Goal: Navigation & Orientation: Understand site structure

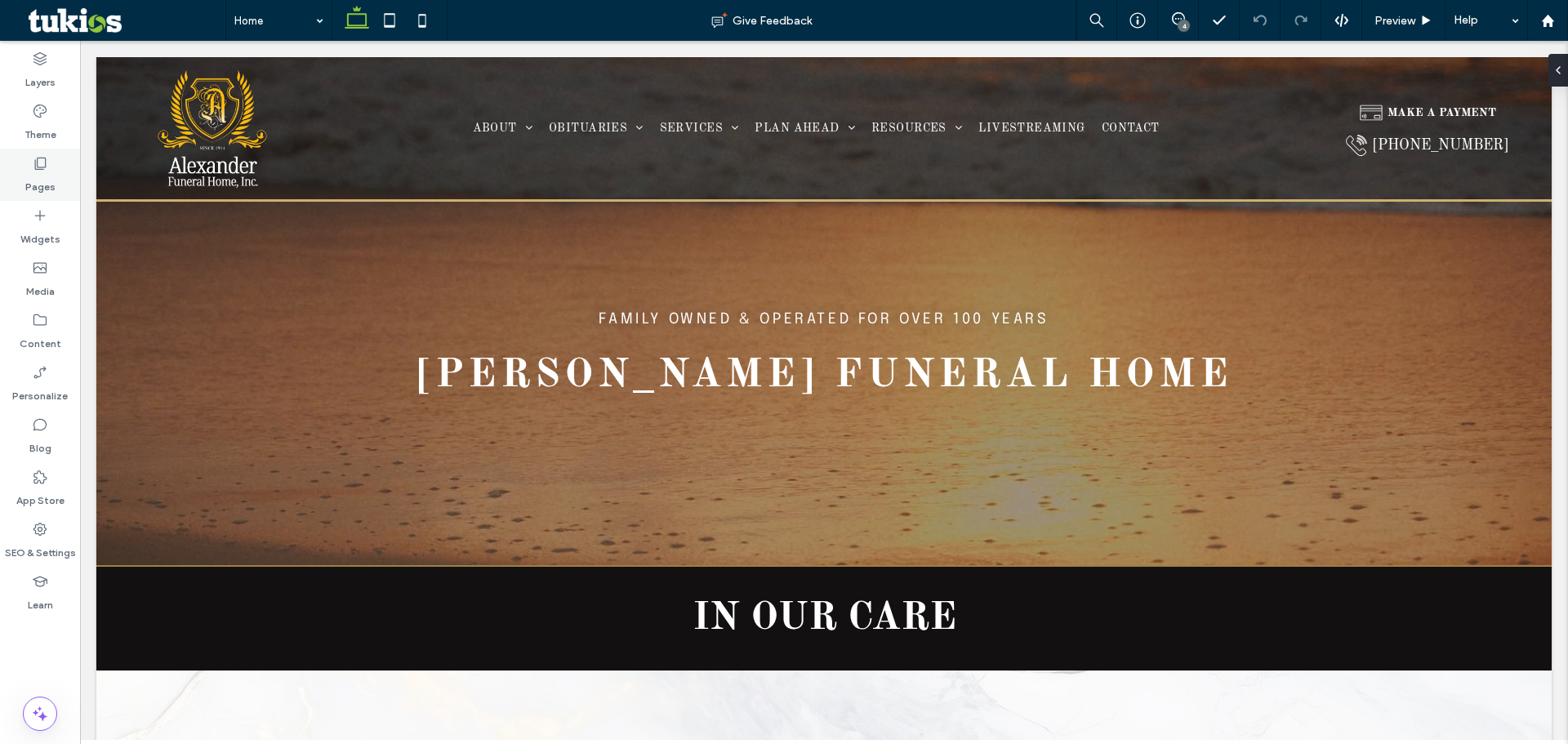
click at [38, 167] on use at bounding box center [41, 163] width 11 height 12
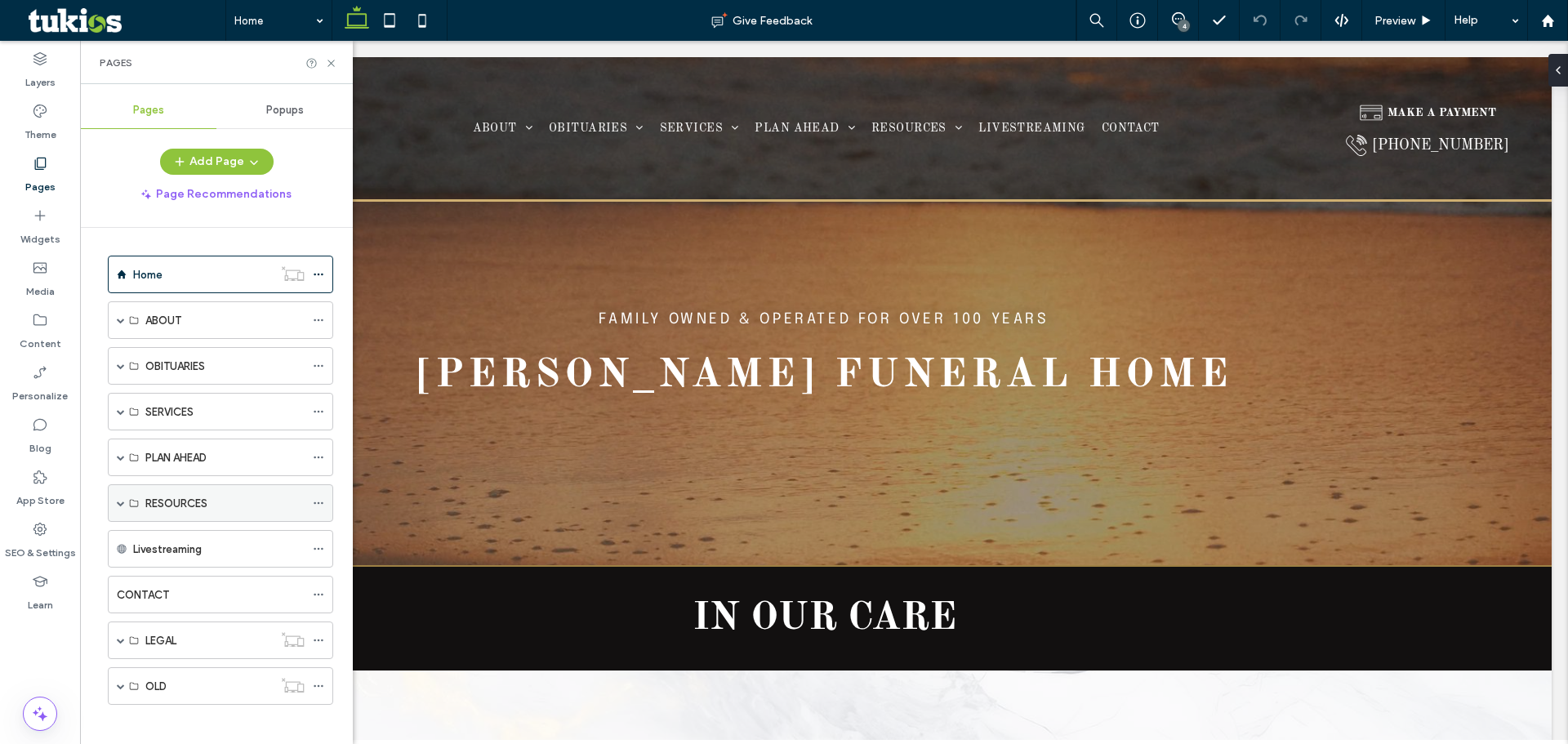
click at [122, 502] on span at bounding box center [121, 503] width 8 height 8
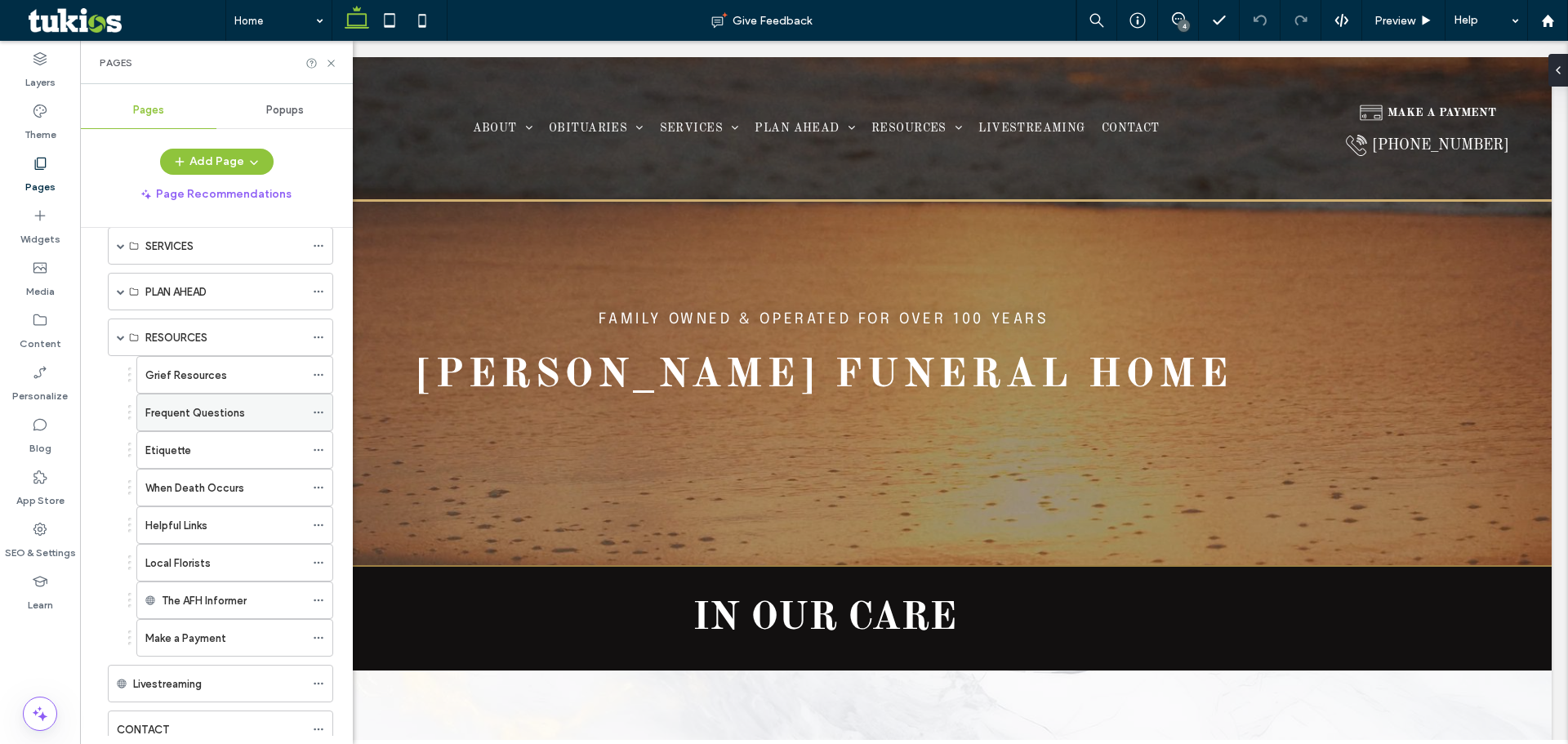
scroll to position [163, 0]
click at [124, 340] on span at bounding box center [121, 340] width 8 height 8
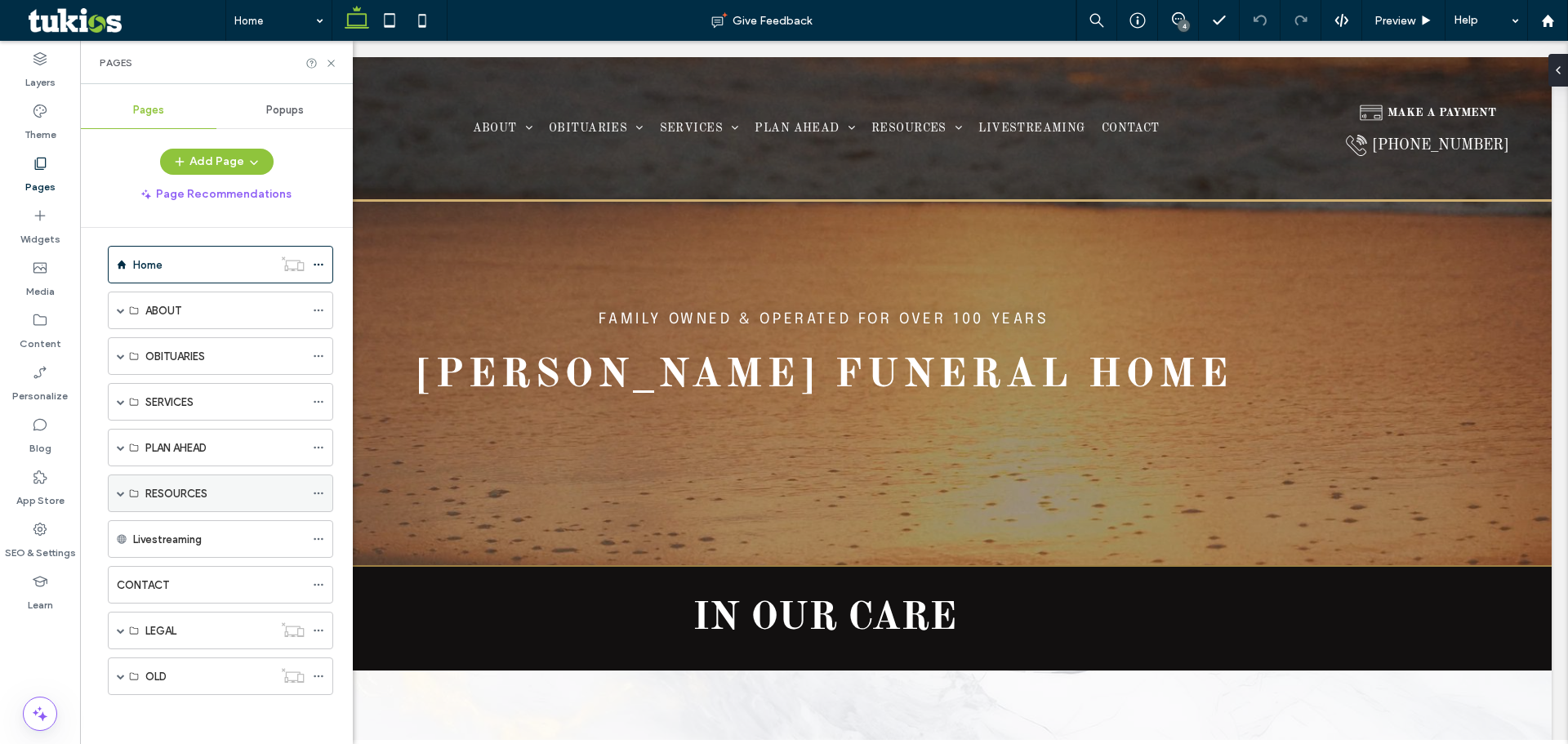
scroll to position [10, 0]
click at [120, 404] on span at bounding box center [121, 402] width 8 height 8
click at [120, 255] on span at bounding box center [121, 251] width 8 height 8
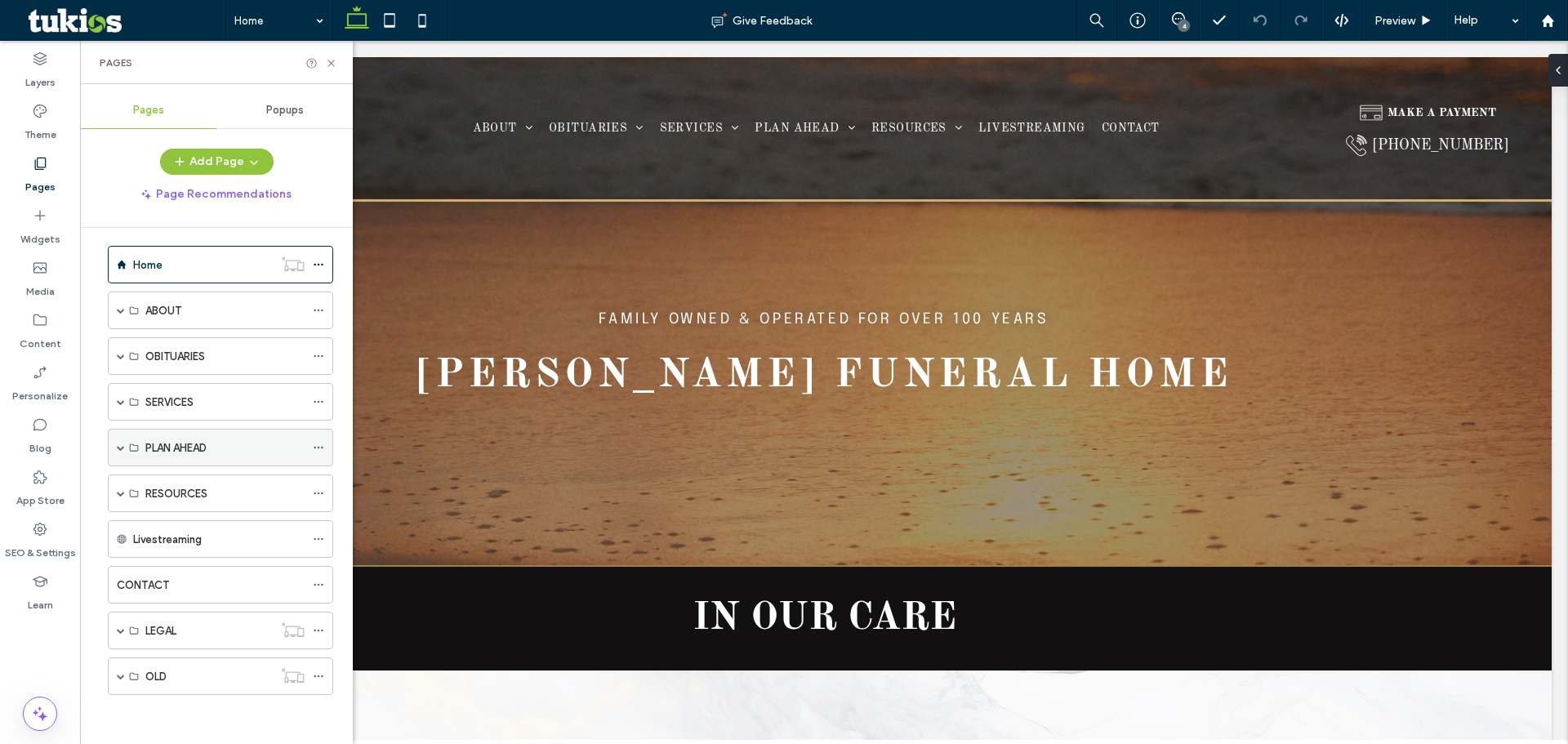
click at [122, 446] on span at bounding box center [121, 448] width 8 height 8
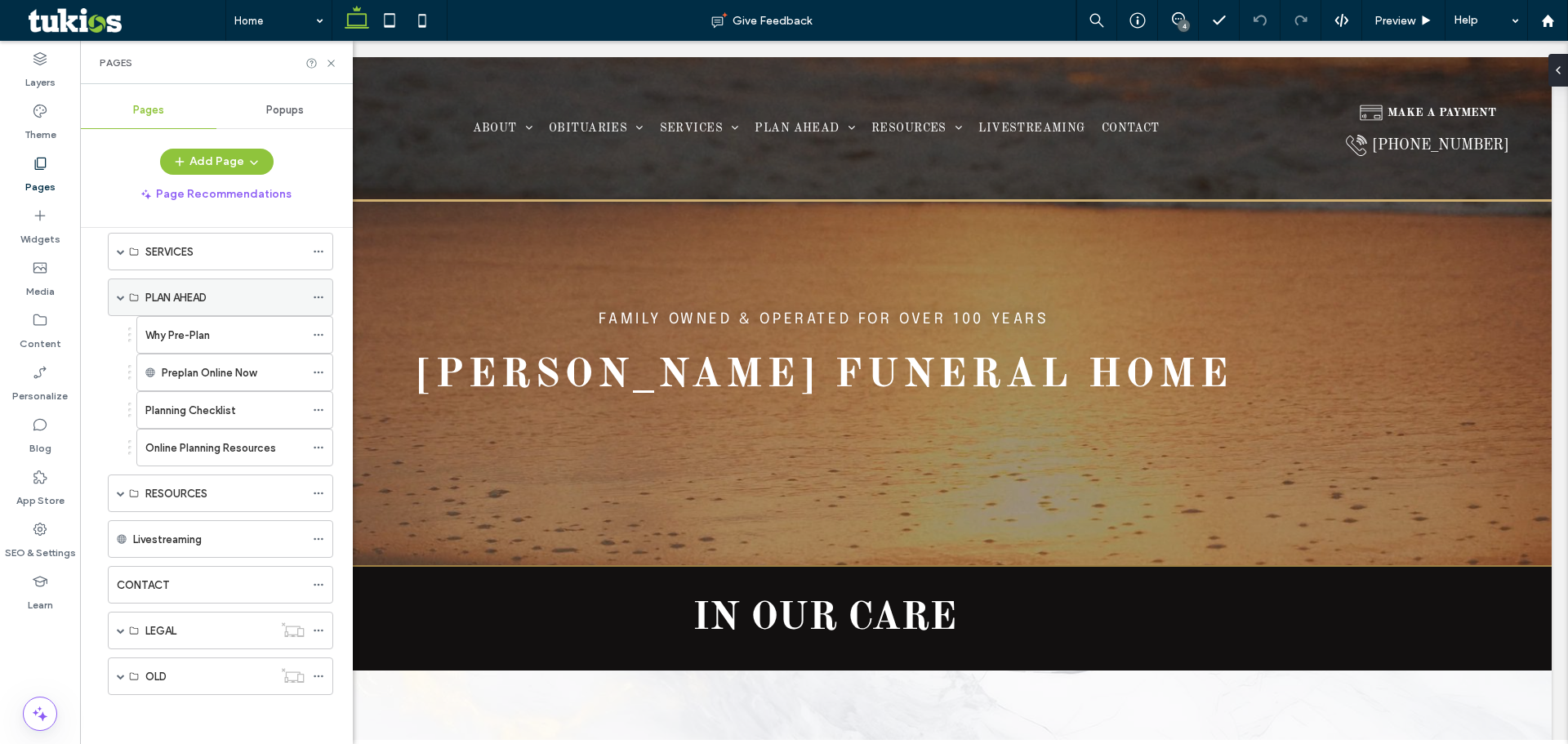
click at [120, 295] on span at bounding box center [121, 297] width 8 height 8
click at [118, 399] on span at bounding box center [121, 402] width 8 height 8
click at [120, 251] on span at bounding box center [121, 251] width 8 height 8
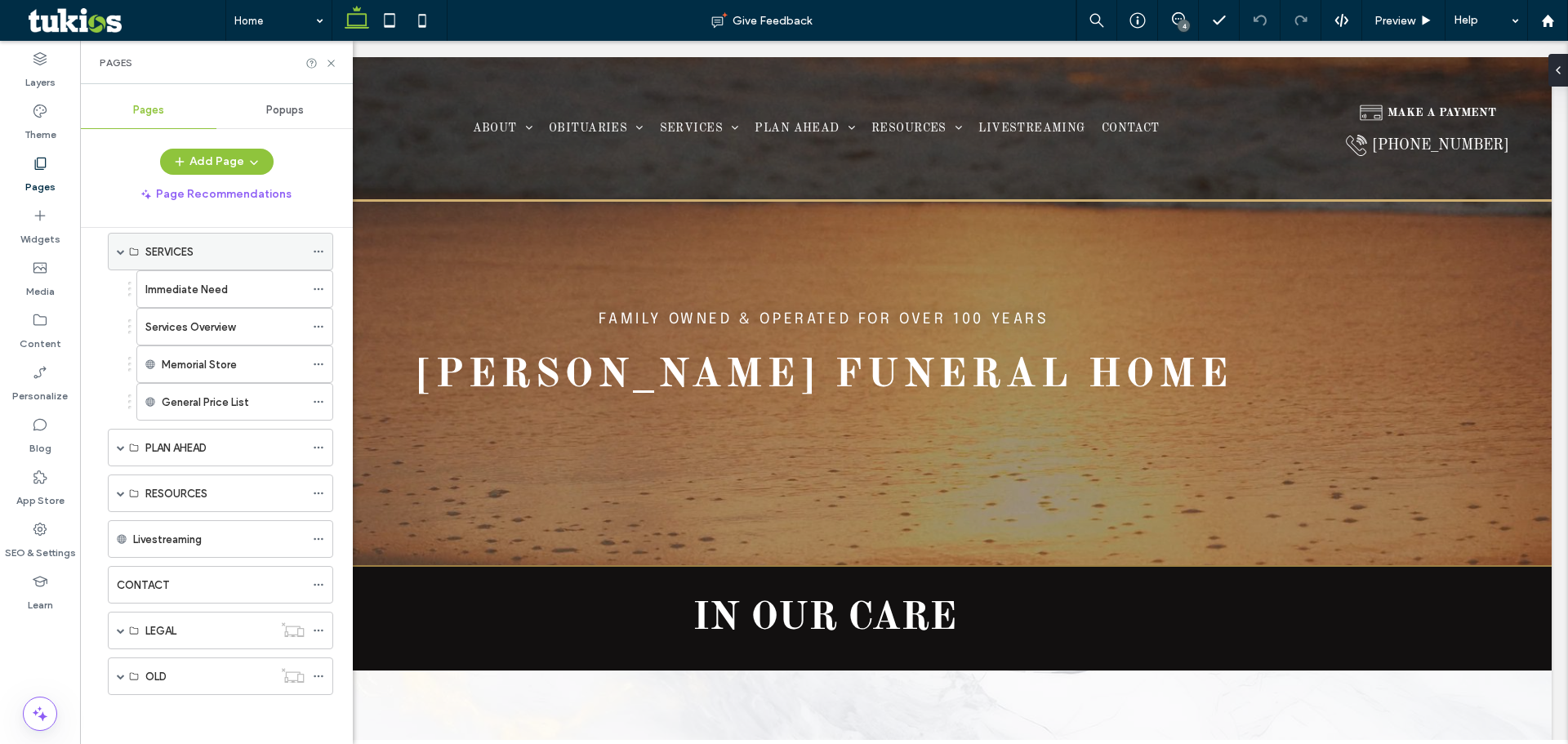
scroll to position [10, 0]
click at [124, 309] on span at bounding box center [121, 310] width 8 height 8
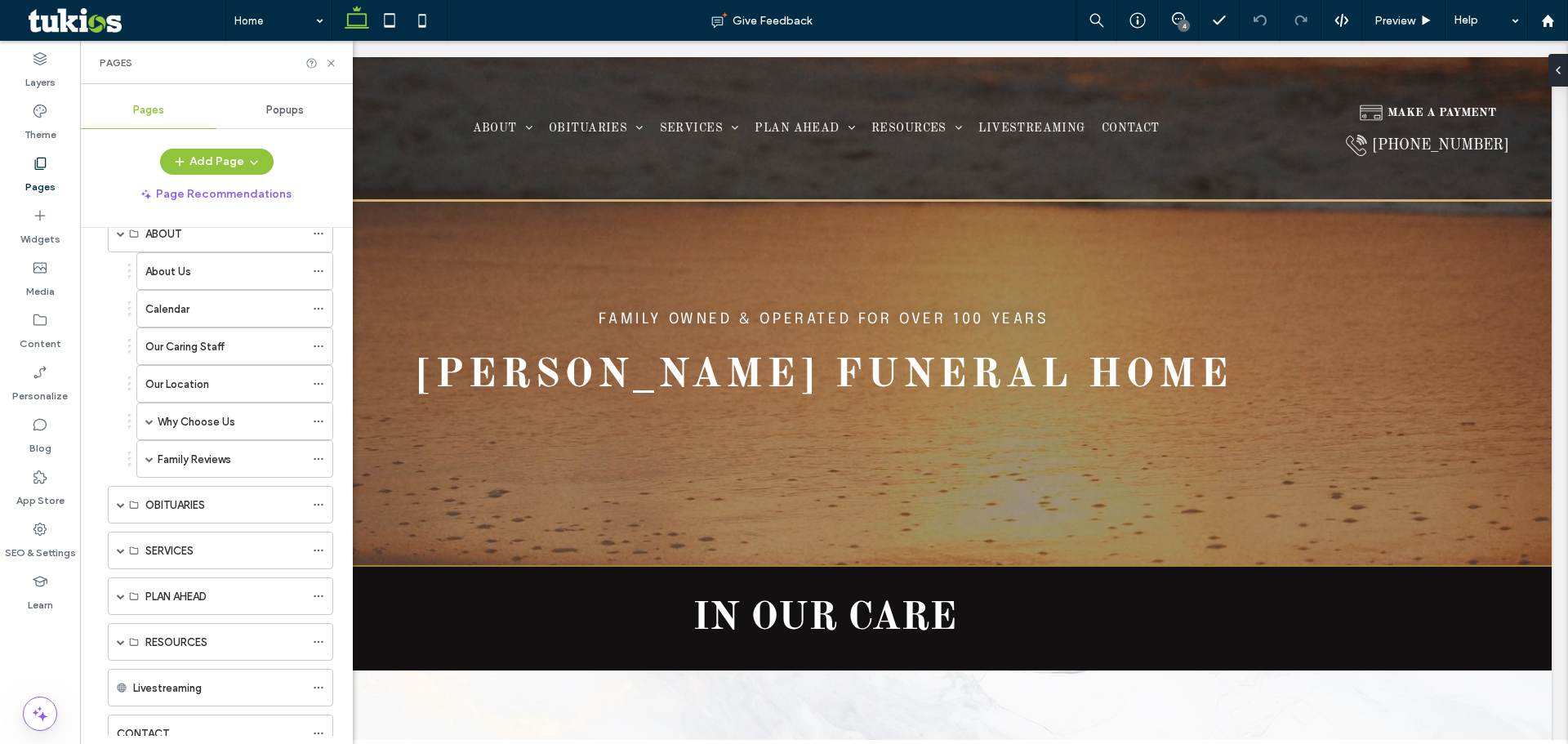
scroll to position [72, 0]
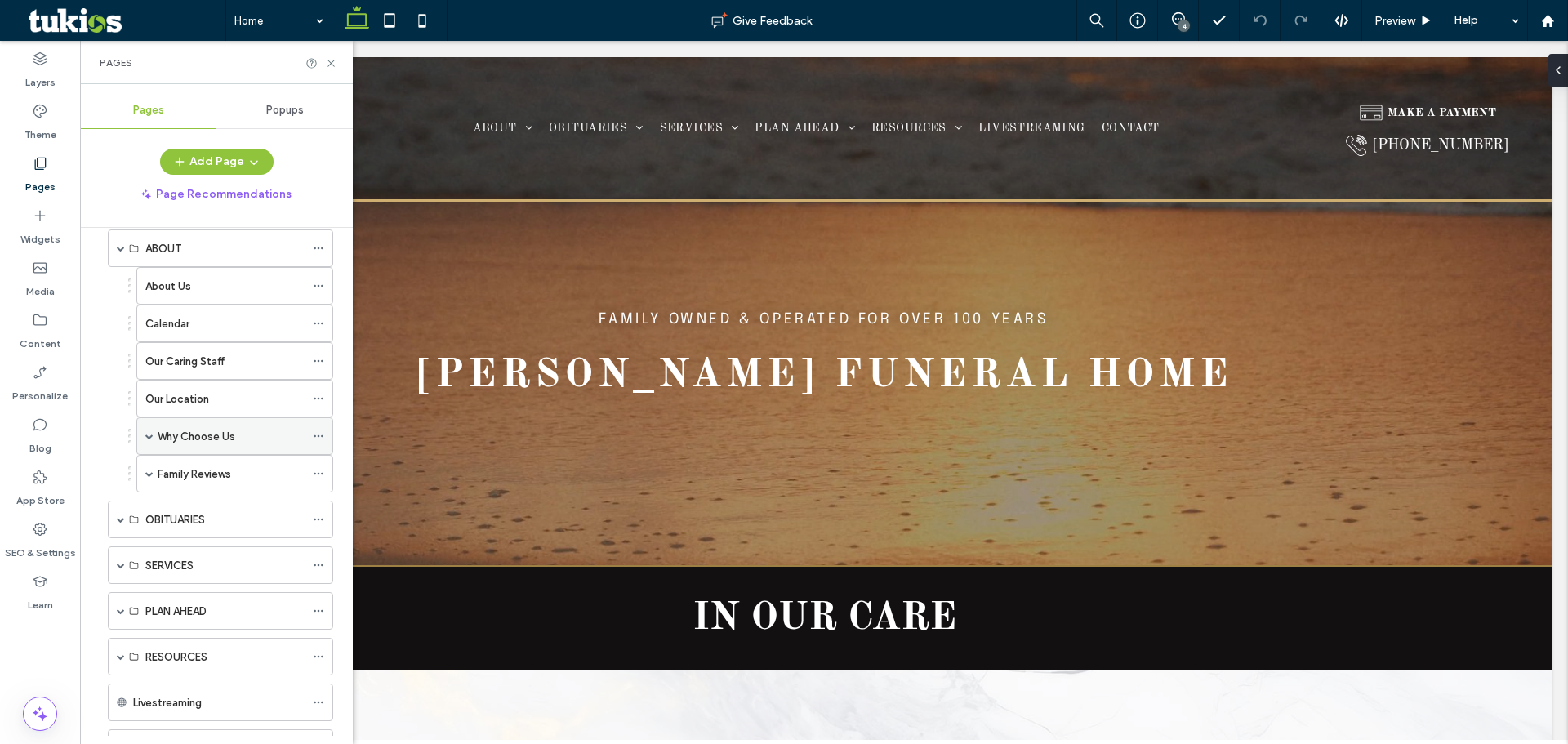
click at [148, 435] on span at bounding box center [150, 436] width 8 height 8
click at [153, 473] on span at bounding box center [150, 473] width 8 height 8
click at [153, 471] on span at bounding box center [150, 473] width 8 height 8
click at [122, 519] on span at bounding box center [121, 519] width 8 height 8
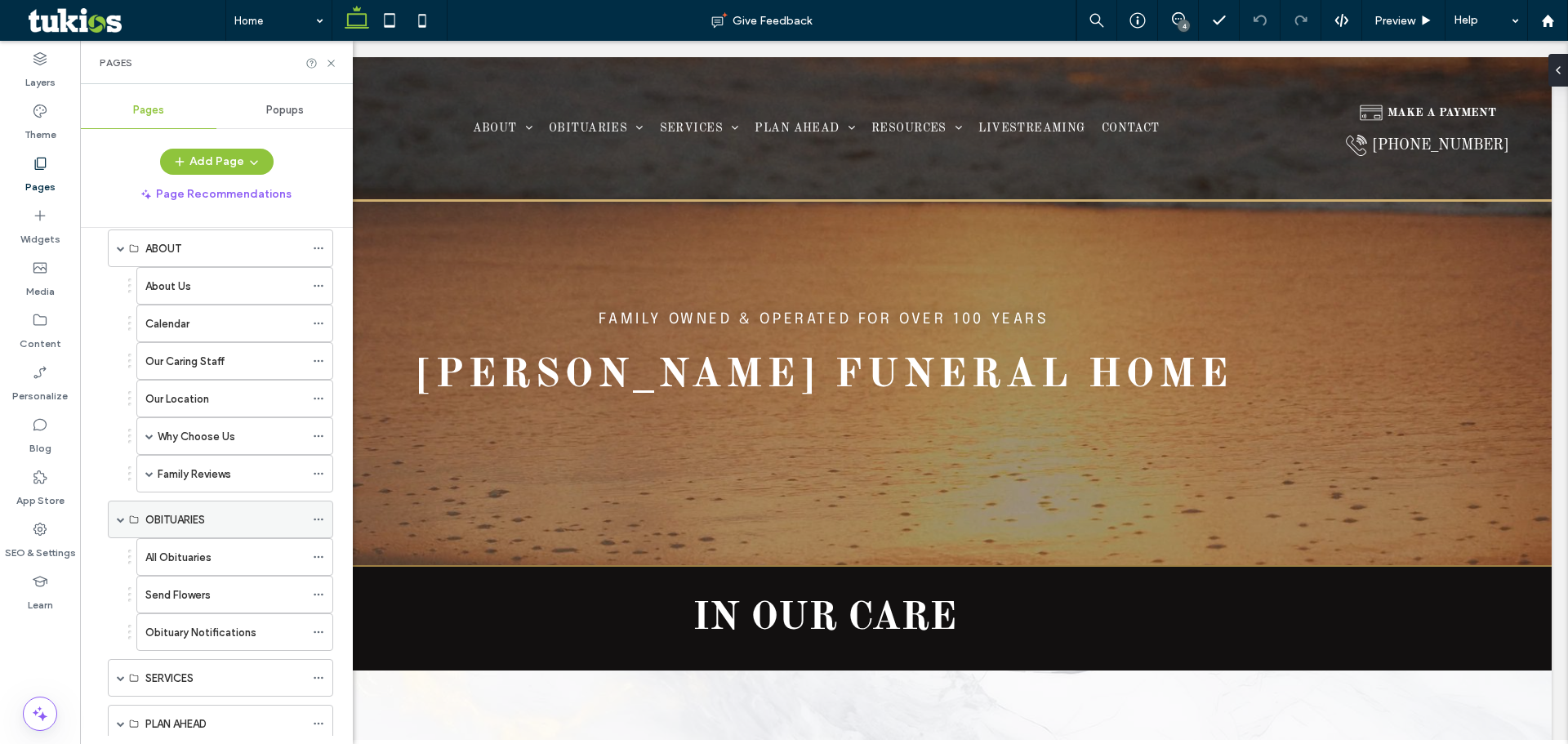
click at [120, 516] on span at bounding box center [121, 519] width 8 height 8
click at [122, 566] on span at bounding box center [121, 565] width 8 height 8
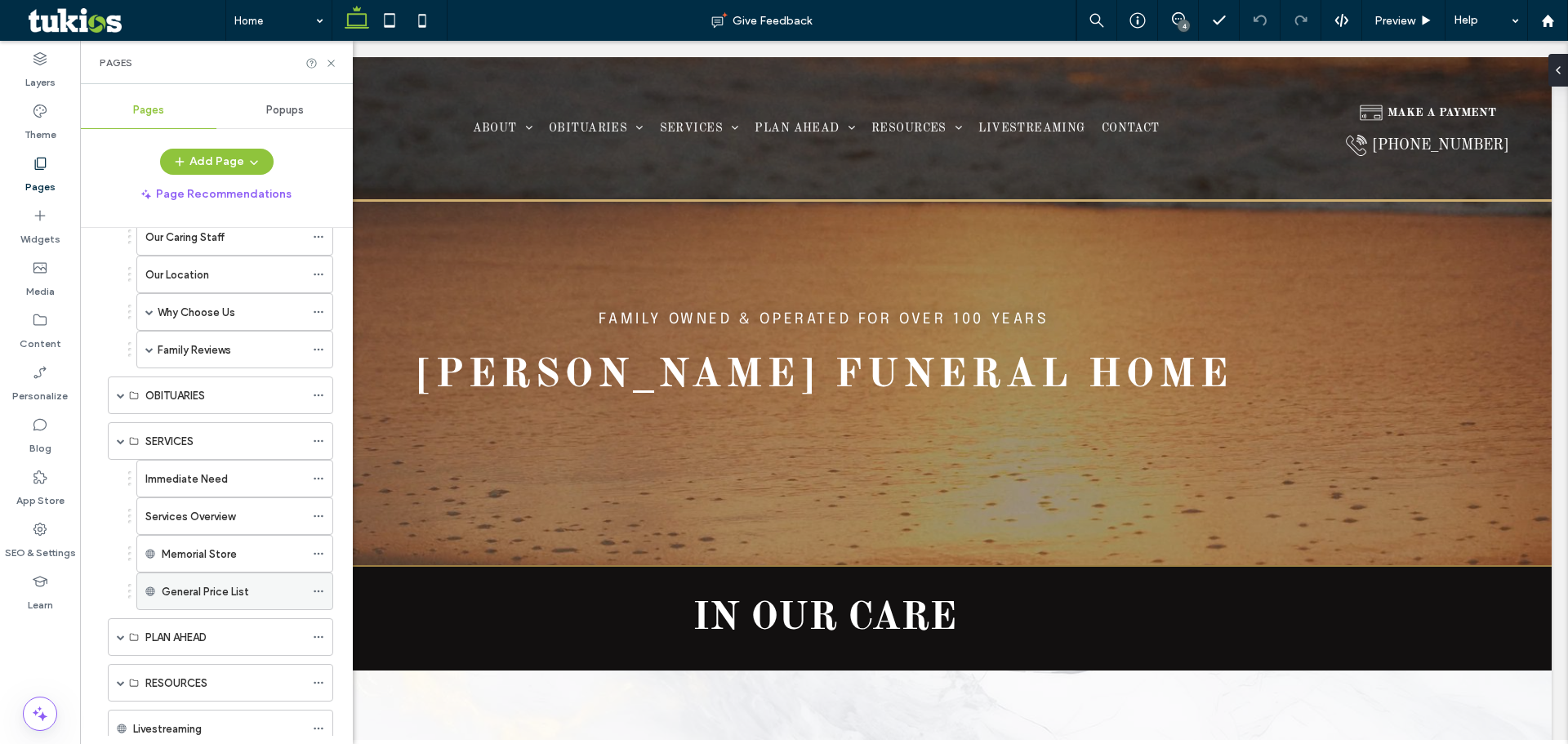
scroll to position [235, 0]
click at [119, 400] on span at bounding box center [121, 402] width 8 height 8
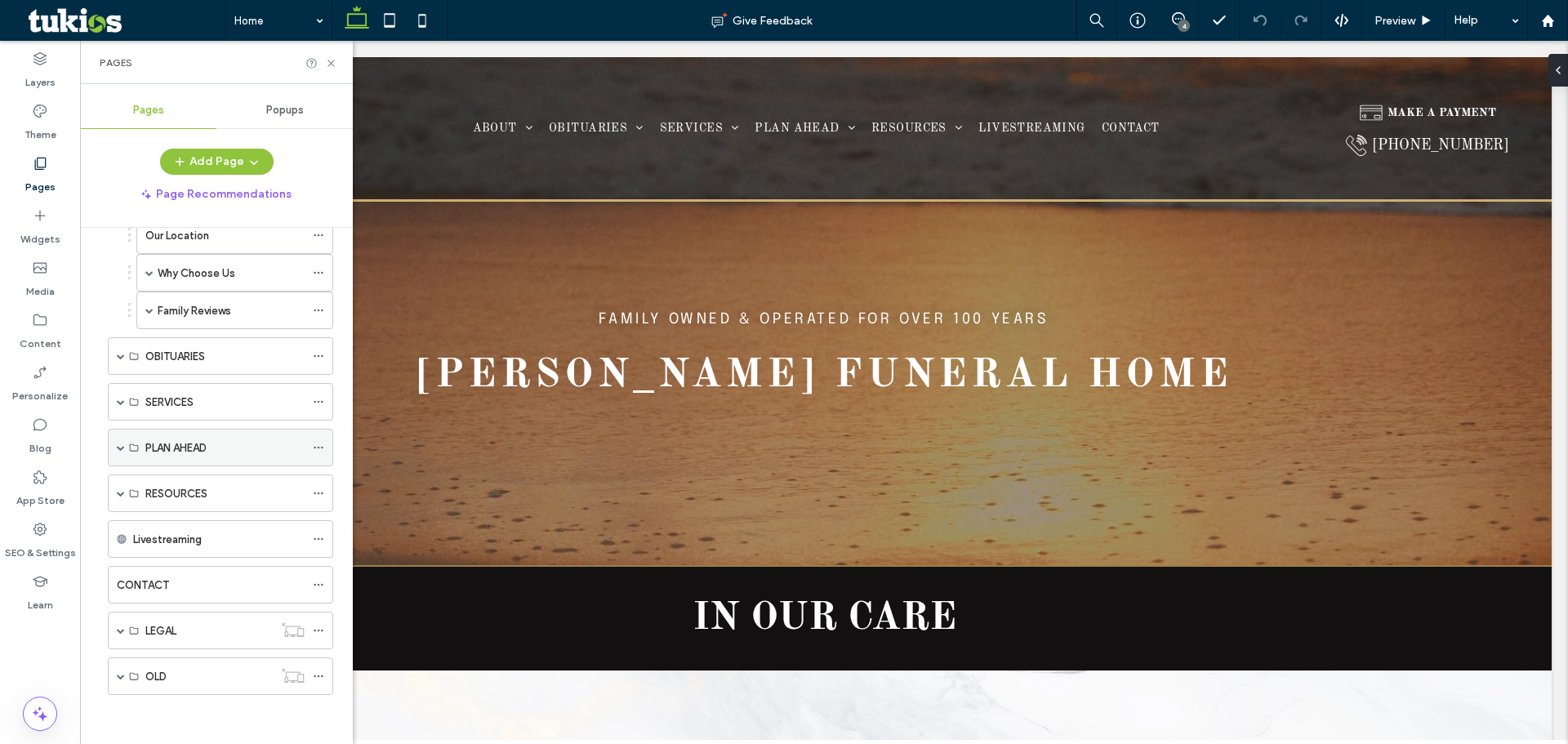
click at [124, 447] on span at bounding box center [121, 448] width 8 height 8
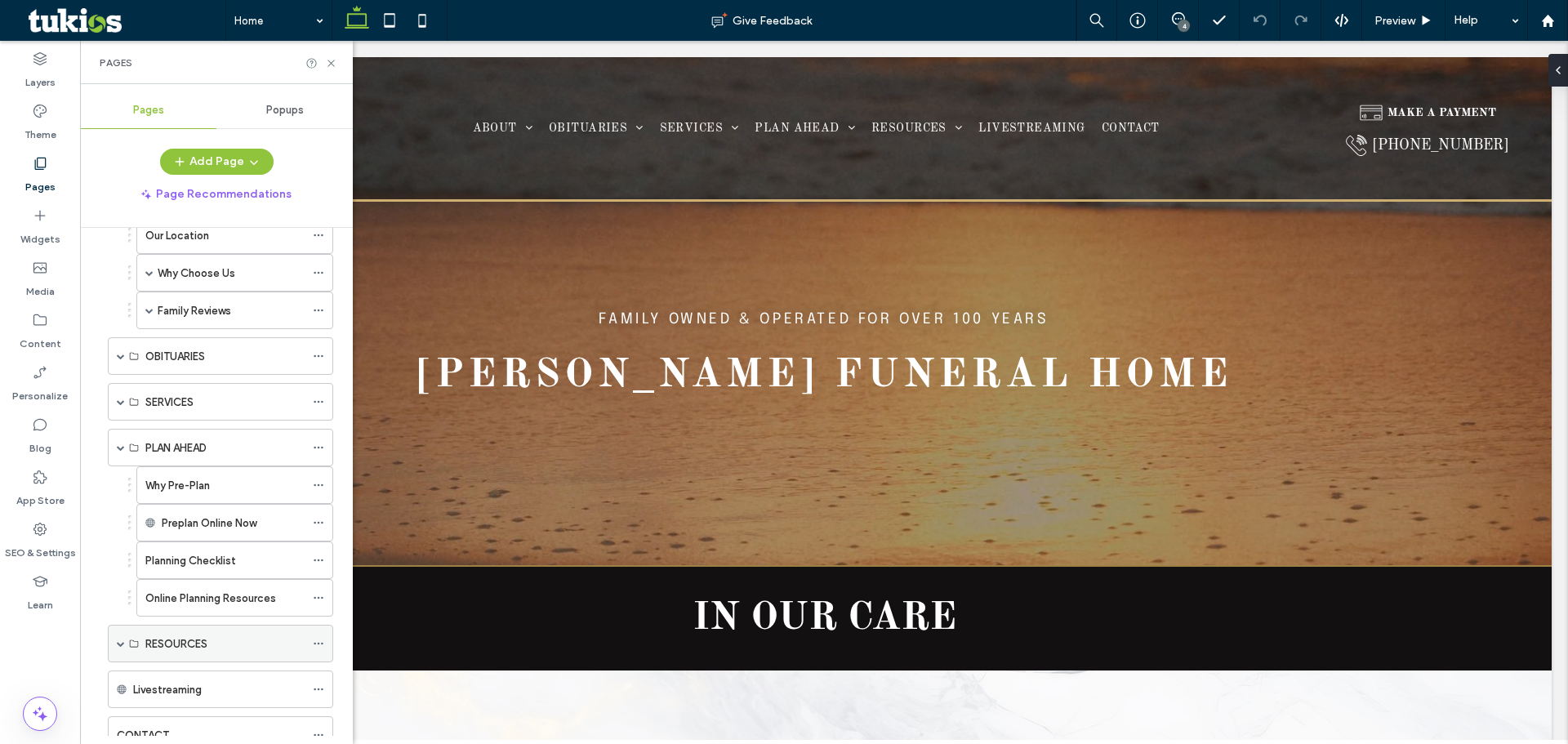
click at [123, 645] on span at bounding box center [121, 643] width 8 height 8
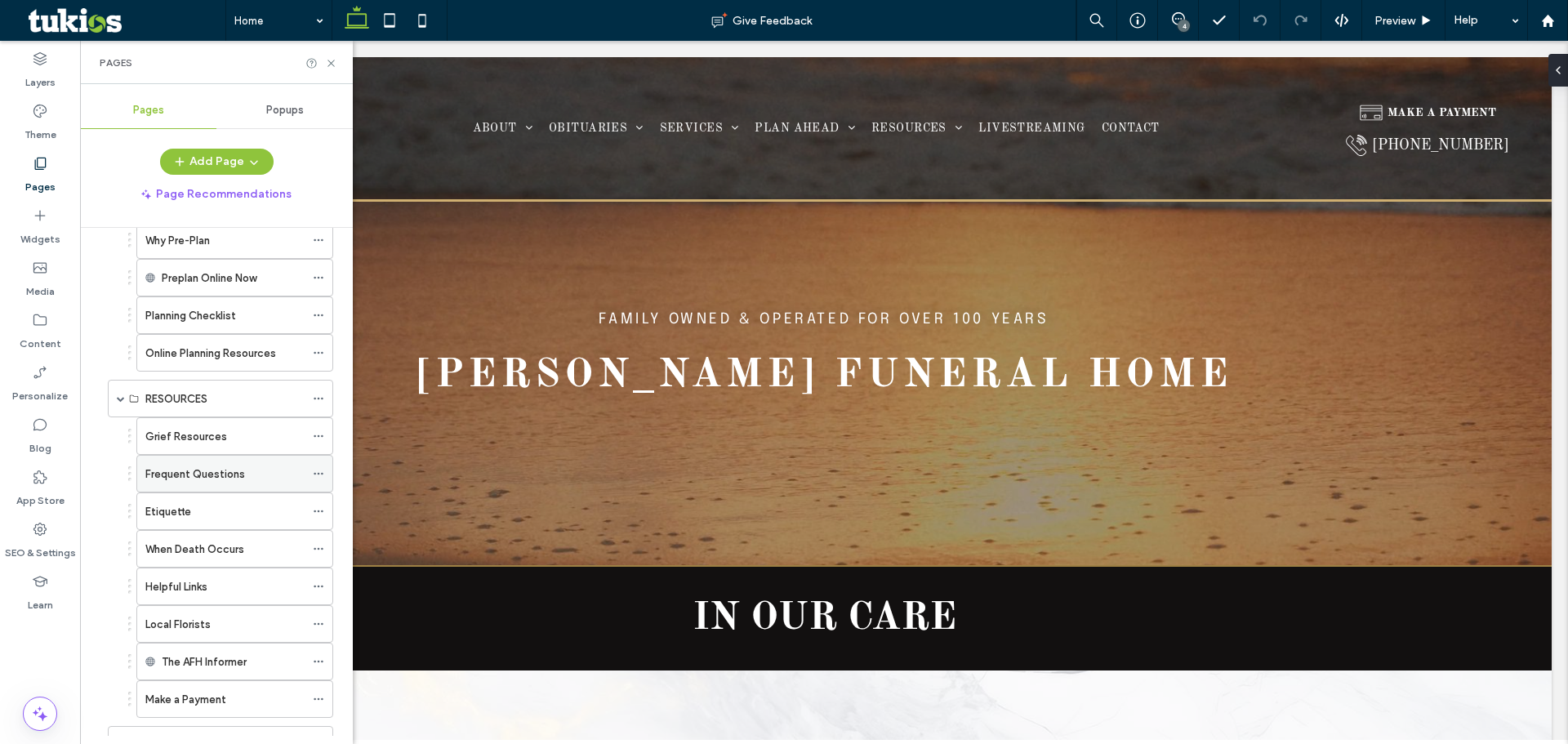
scroll to position [561, 0]
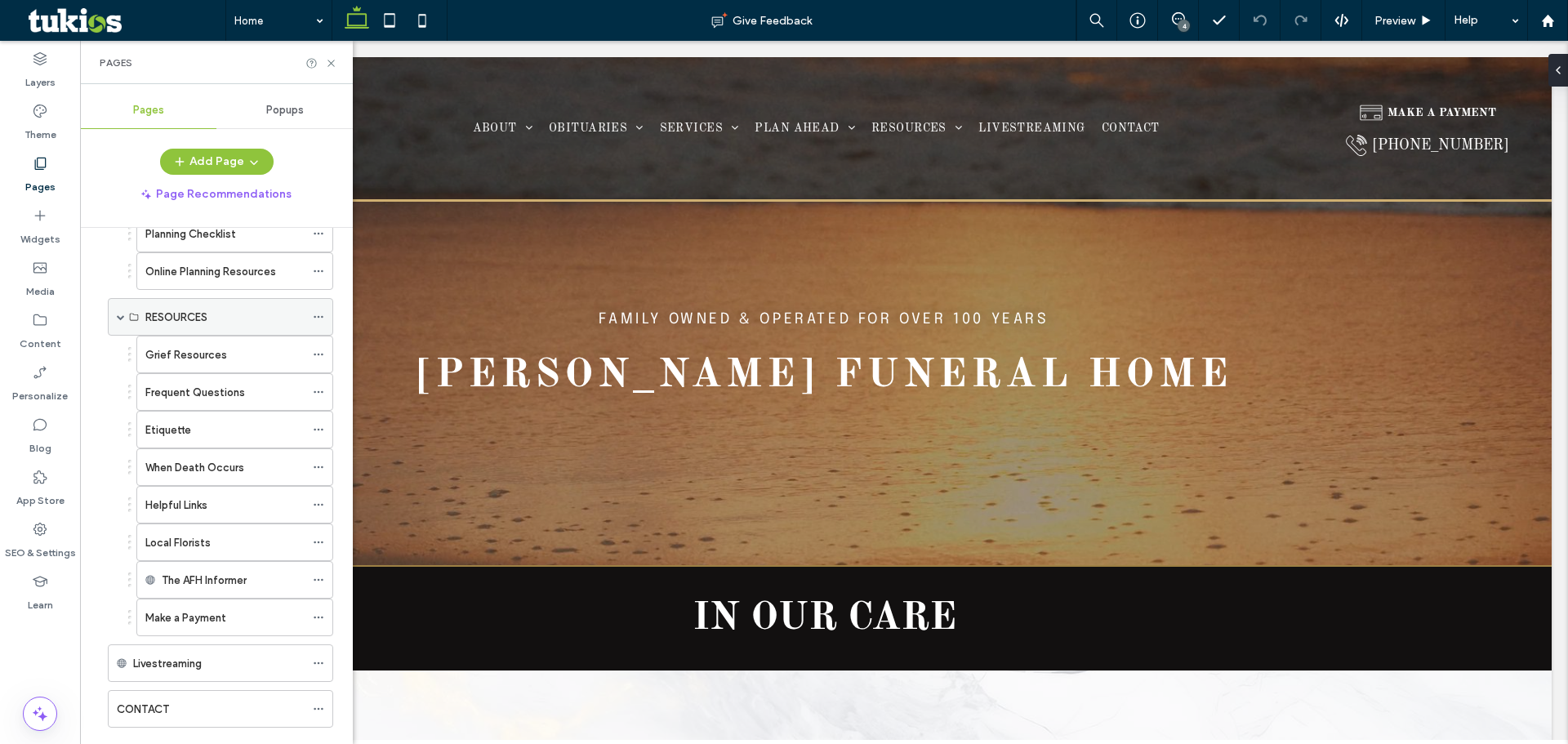
click at [121, 319] on span at bounding box center [121, 317] width 8 height 8
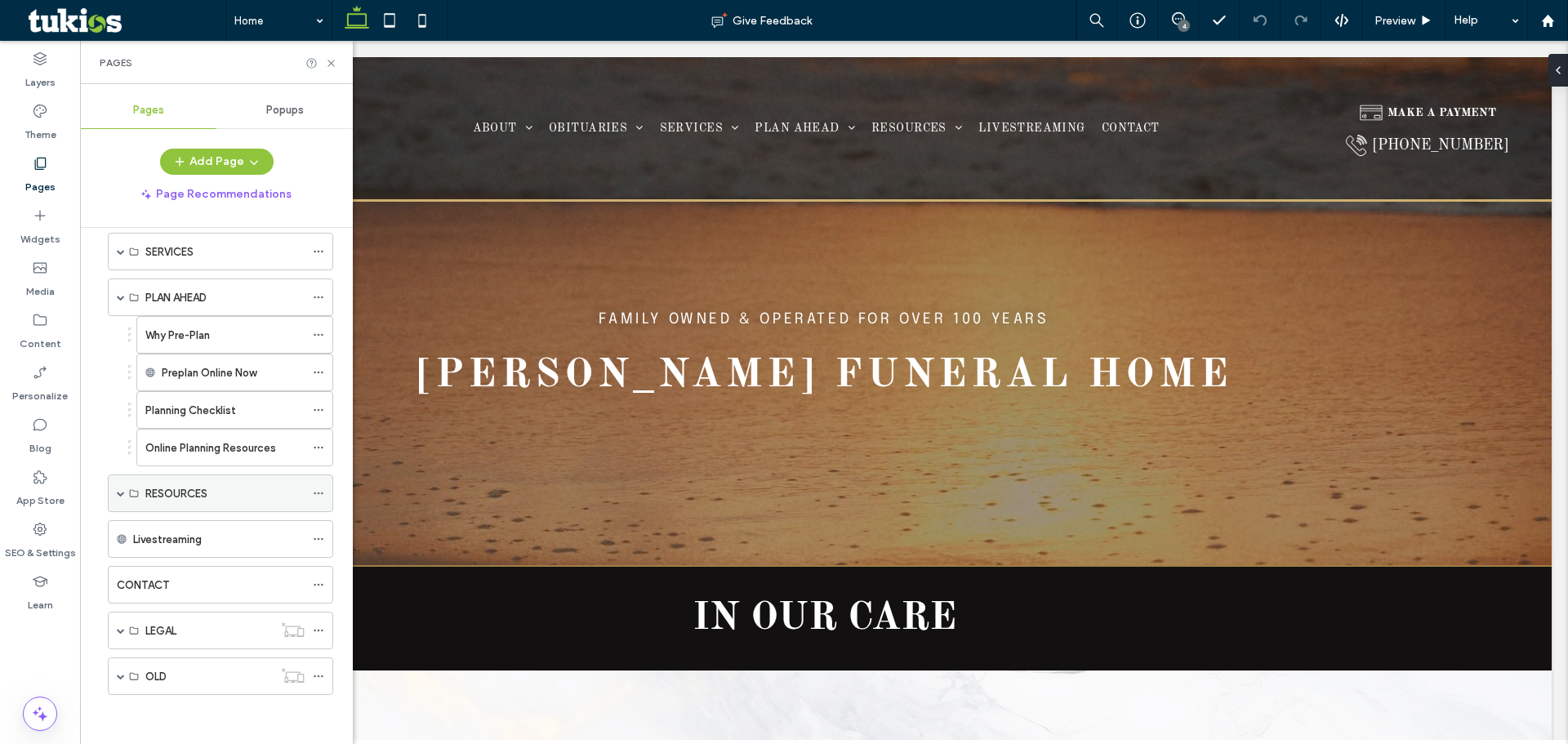
scroll to position [386, 0]
click at [122, 298] on span at bounding box center [121, 297] width 8 height 8
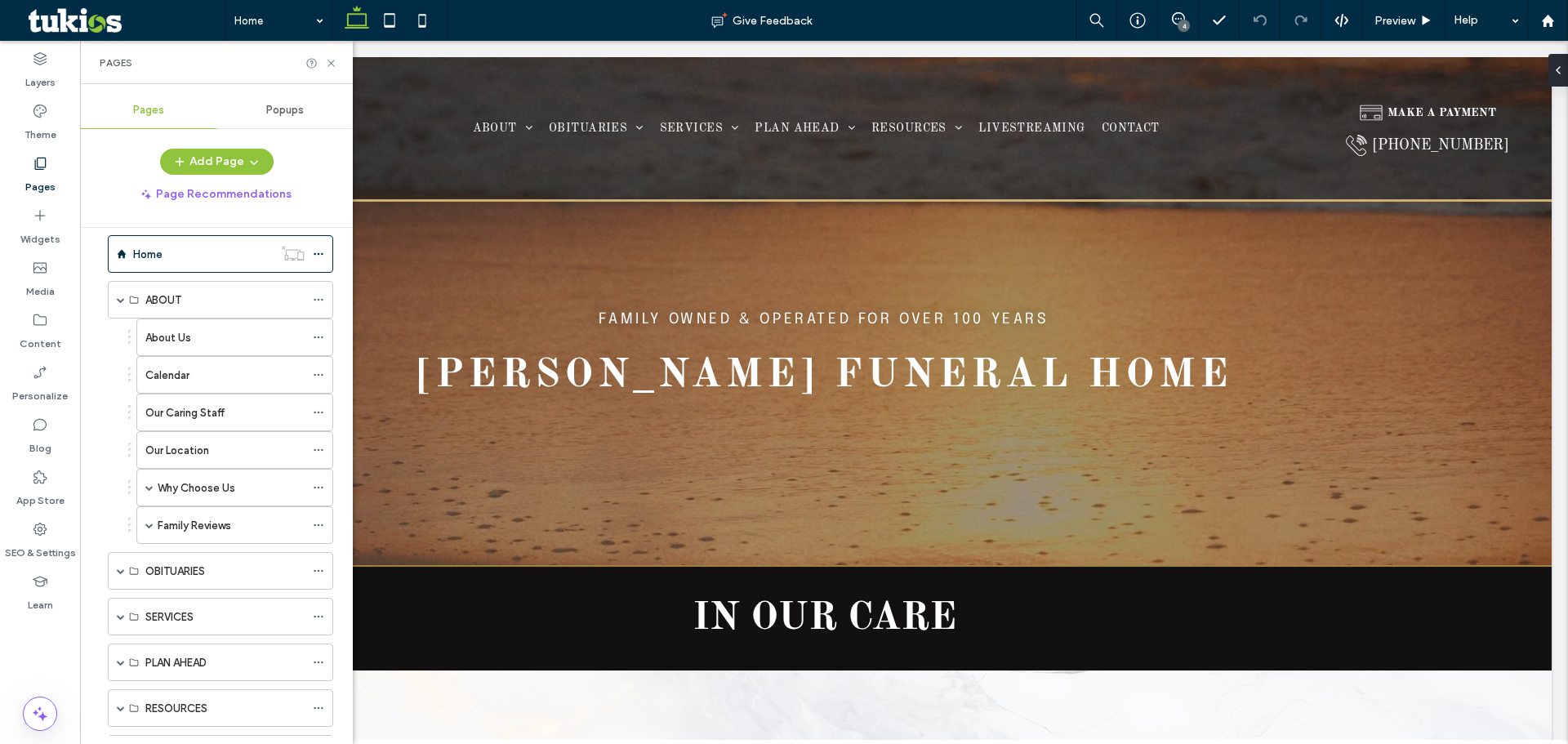
scroll to position [0, 0]
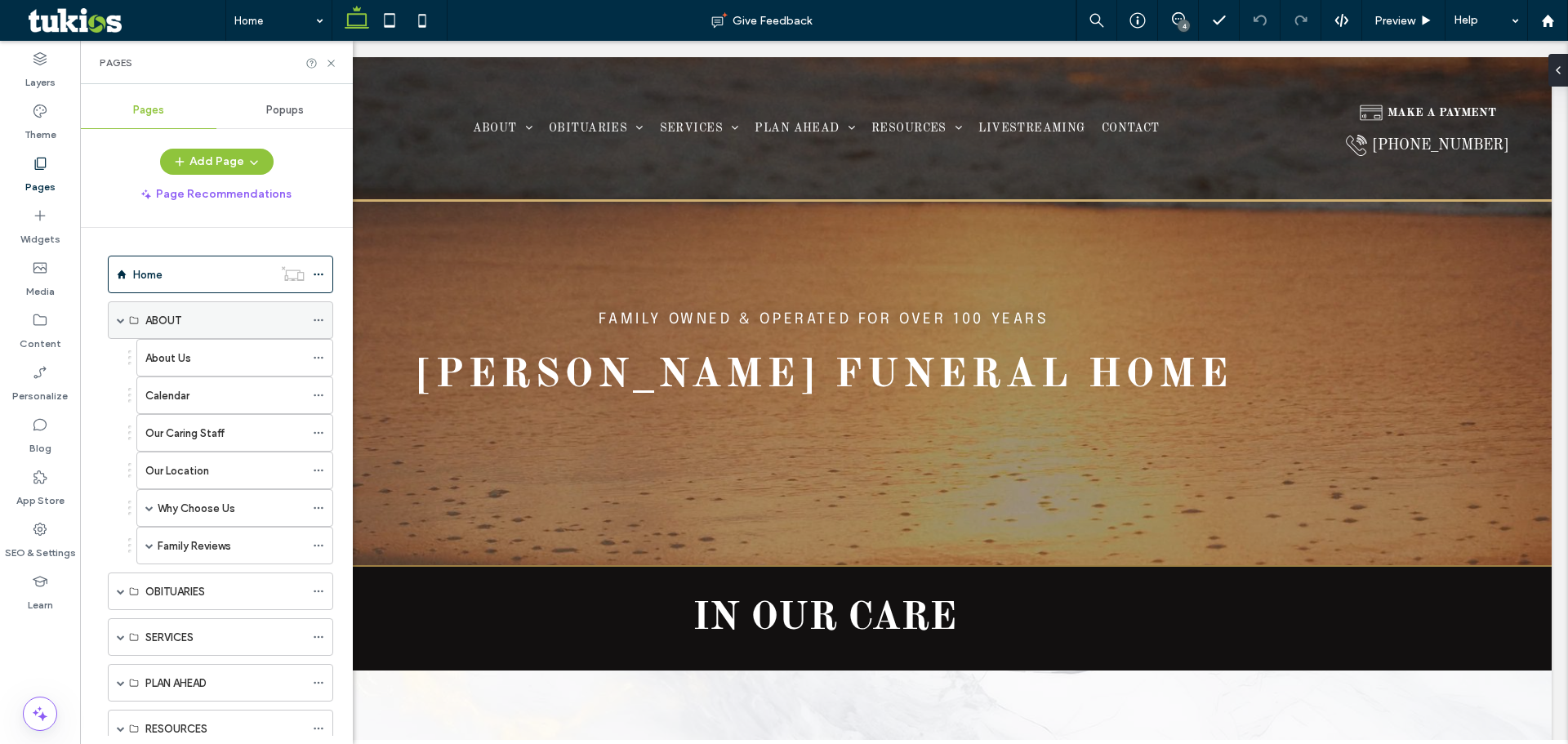
click at [120, 320] on span at bounding box center [121, 320] width 8 height 8
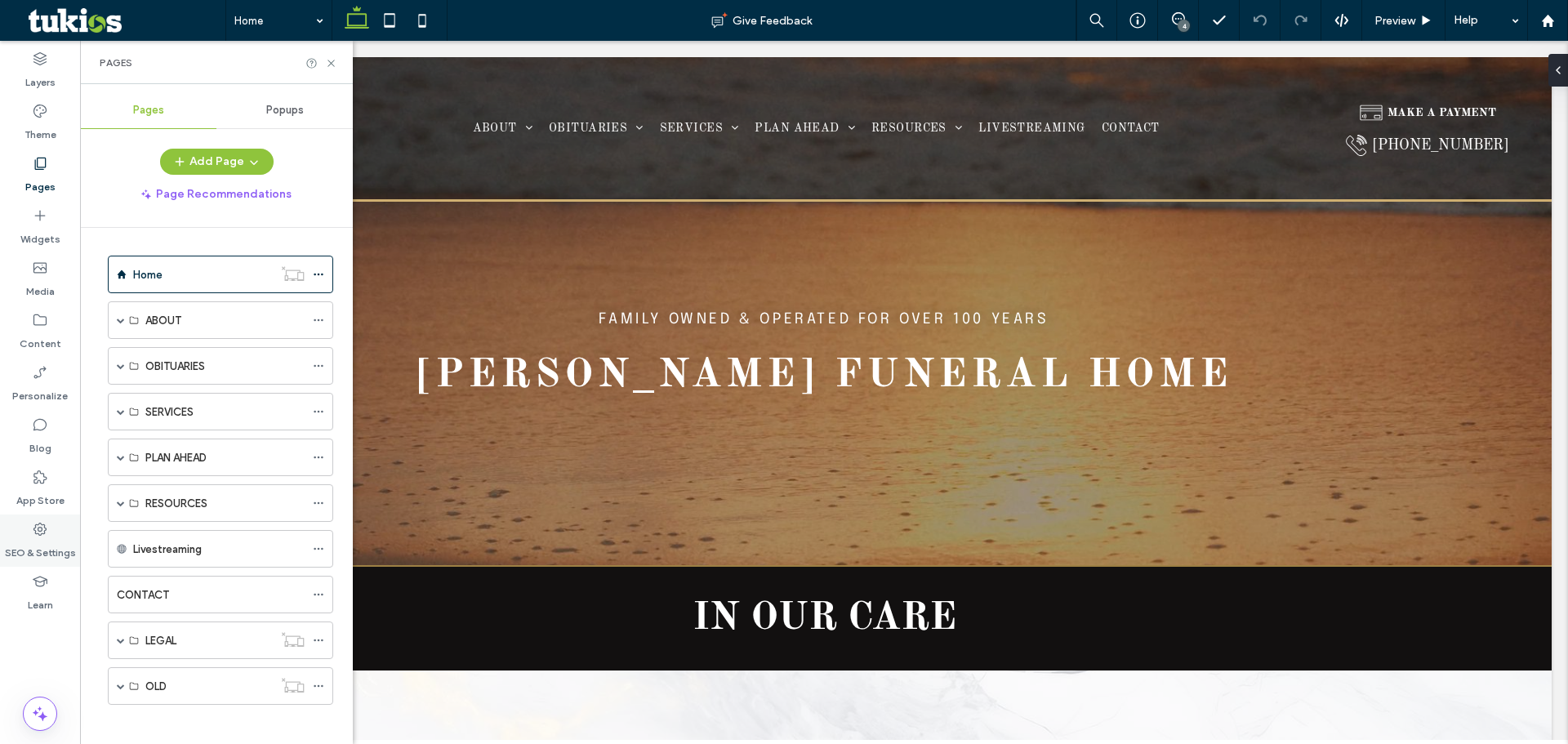
click at [40, 526] on use at bounding box center [40, 529] width 13 height 13
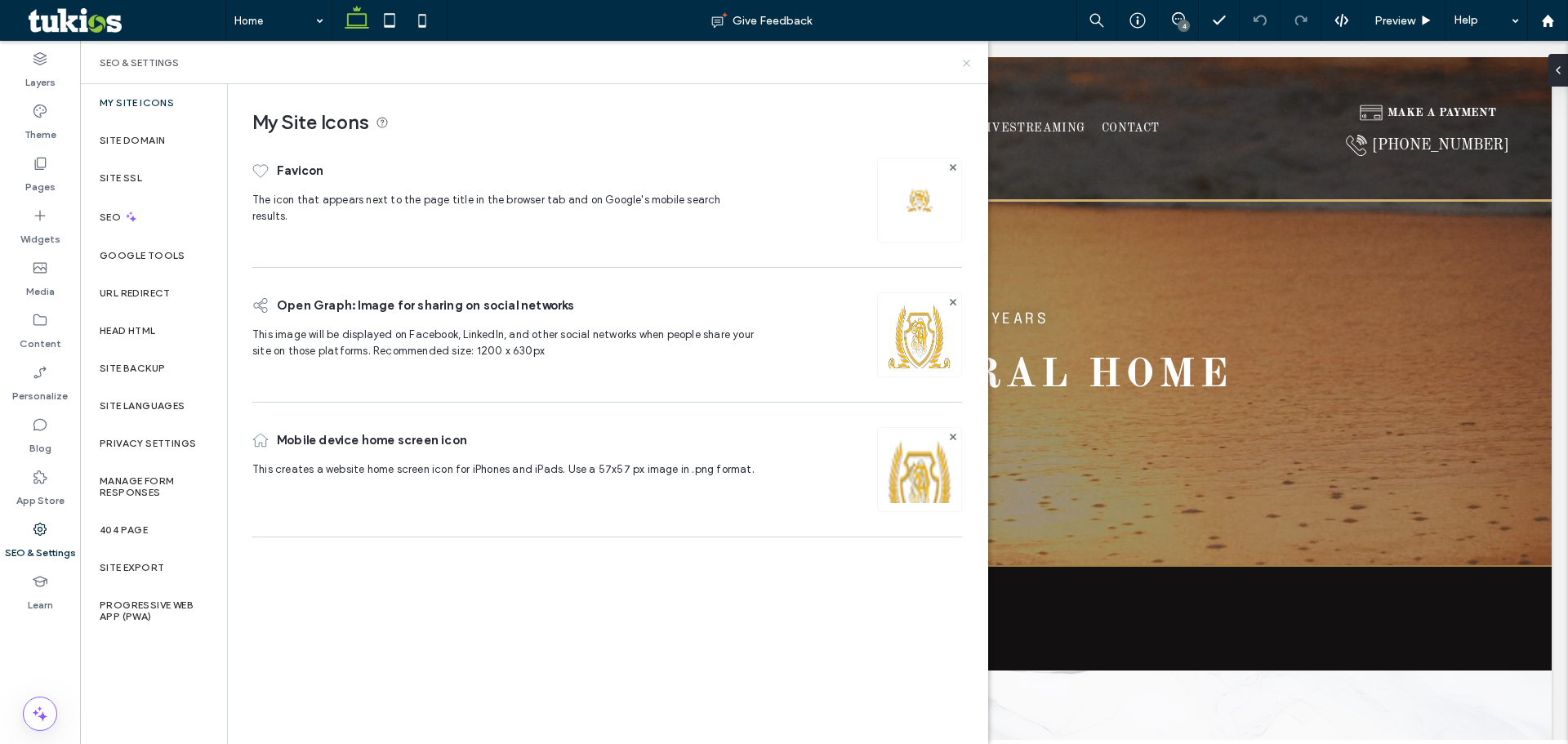
click at [965, 65] on use at bounding box center [966, 63] width 7 height 7
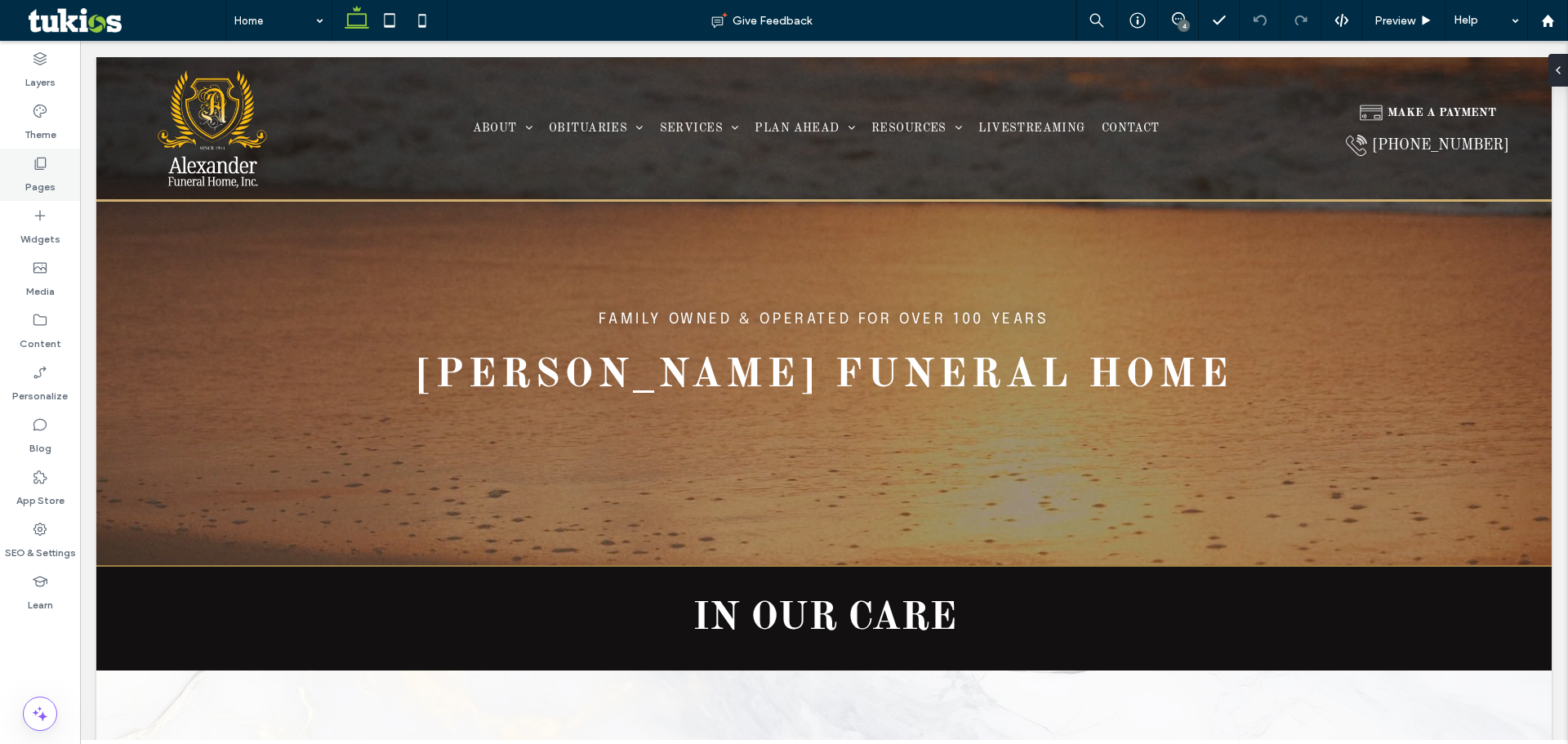
click at [26, 178] on label "Pages" at bounding box center [40, 183] width 30 height 23
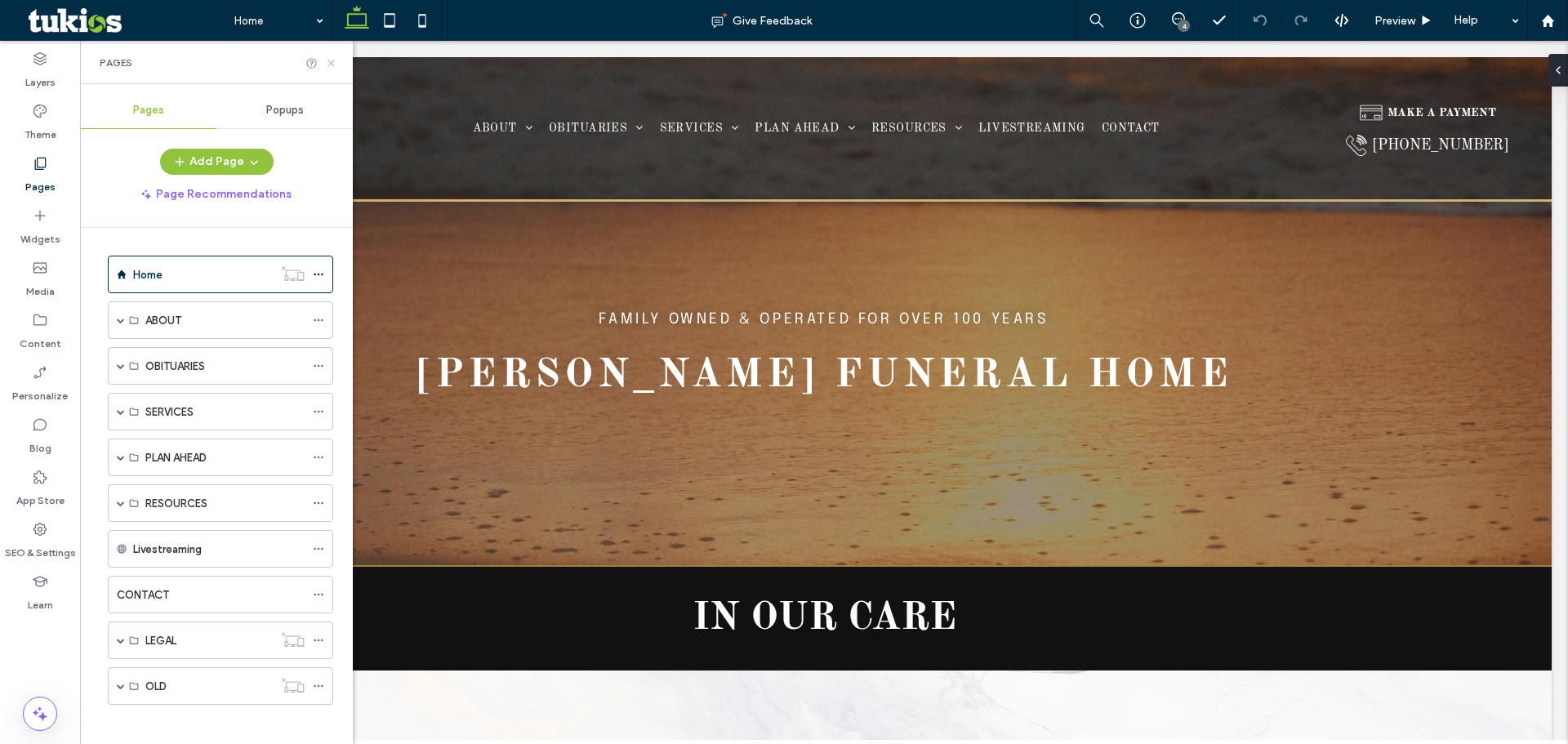
click at [329, 66] on icon at bounding box center [331, 63] width 12 height 12
